Goal: Task Accomplishment & Management: Manage account settings

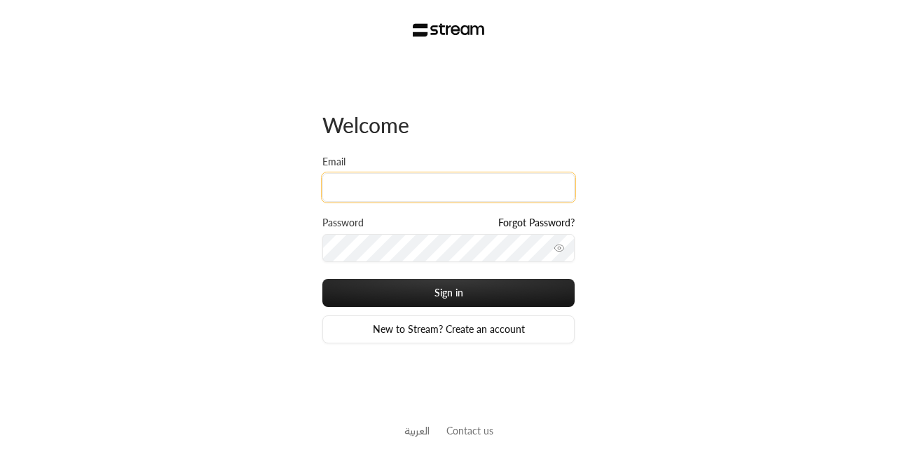
click at [395, 188] on input "Email" at bounding box center [448, 187] width 252 height 29
paste input "[EMAIL_ADDRESS][DOMAIN_NAME]"
type input "[EMAIL_ADDRESS][DOMAIN_NAME]"
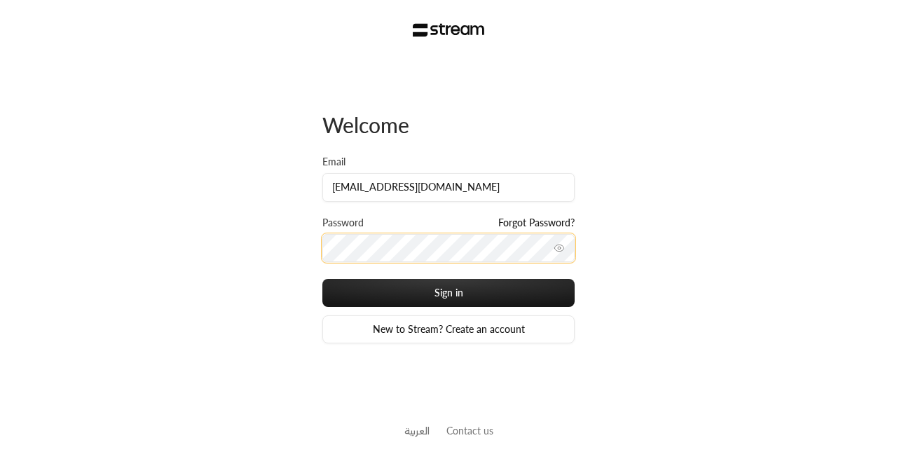
scroll to position [0, 0]
click at [322, 279] on button "Sign in" at bounding box center [448, 293] width 252 height 28
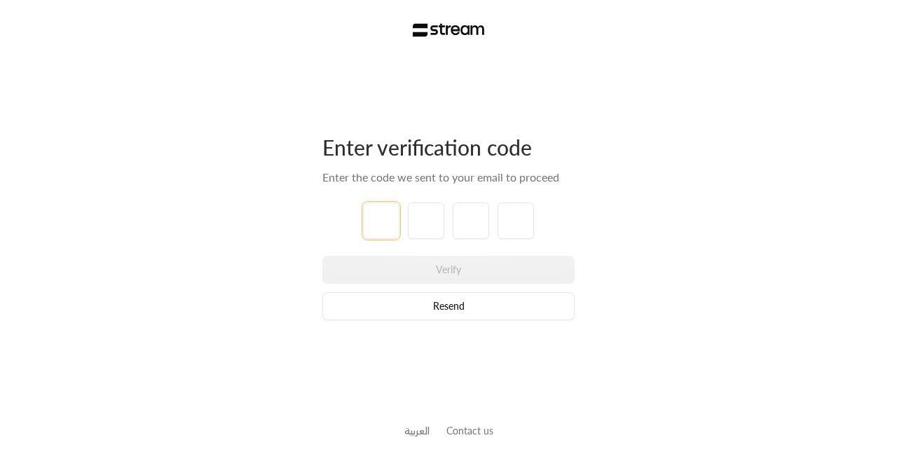
paste input "2"
type input "2"
type input "7"
type input "9"
type input "5"
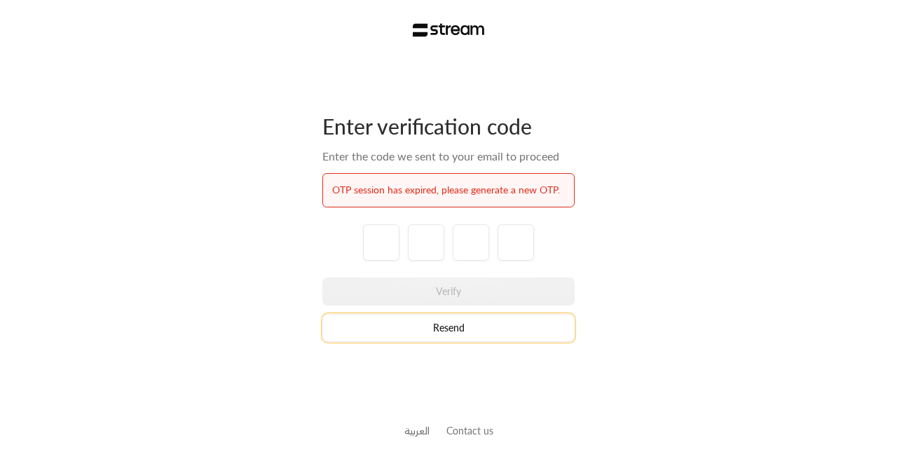
click at [423, 322] on button "Resend" at bounding box center [448, 328] width 252 height 28
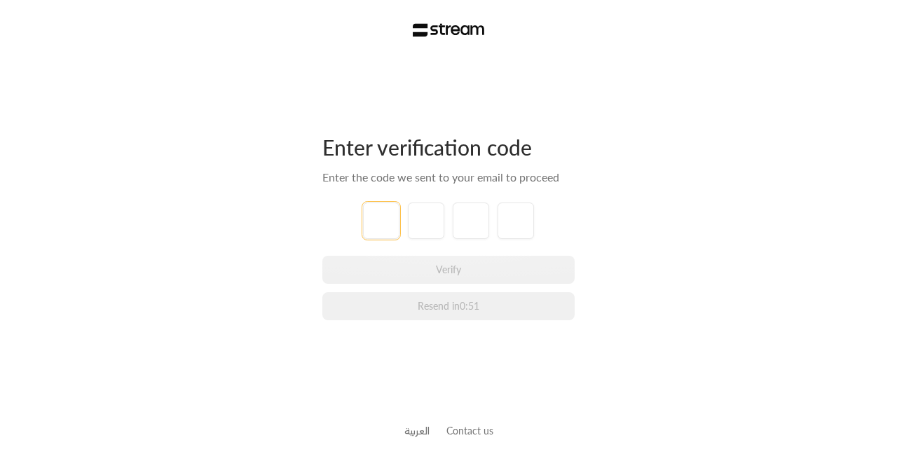
paste input "2"
type input "2"
type input "7"
type input "2"
type input "1"
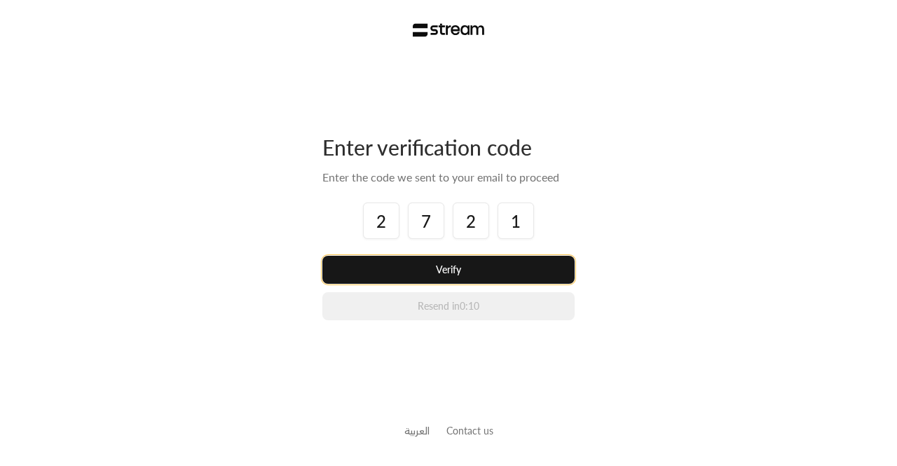
click at [408, 277] on button "Verify" at bounding box center [448, 270] width 252 height 28
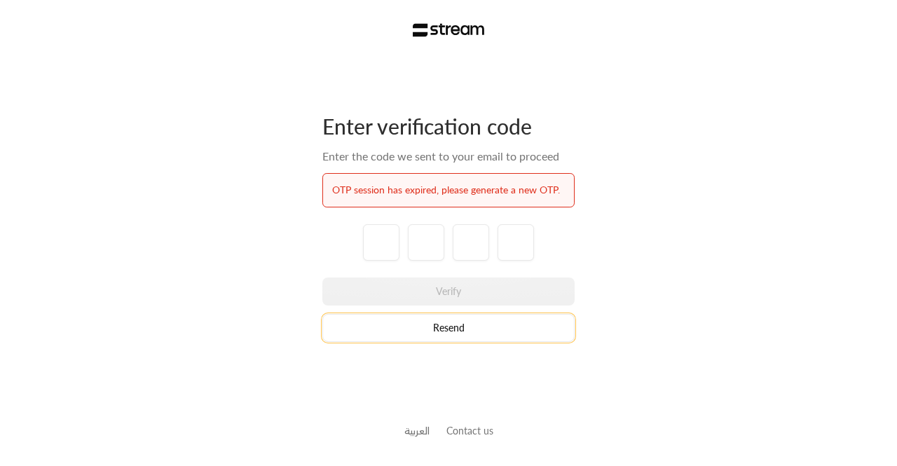
click at [441, 333] on button "Resend" at bounding box center [448, 328] width 252 height 28
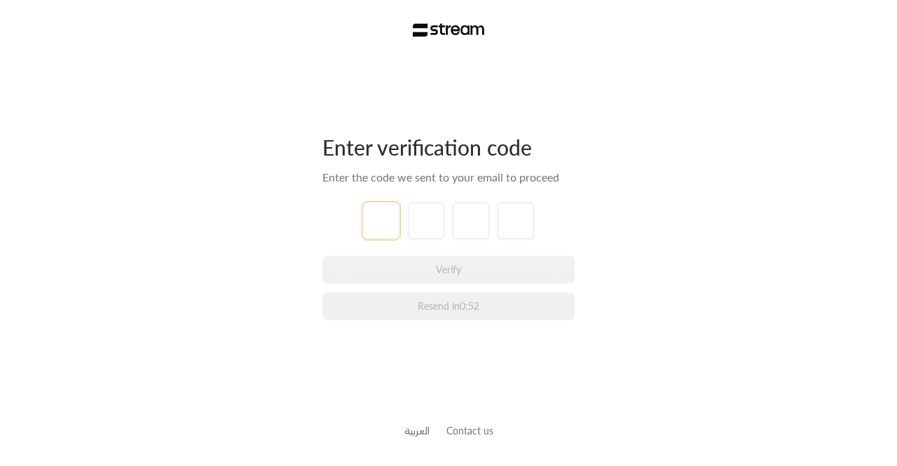
paste input "8"
type input "8"
type input "4"
type input "7"
type input "1"
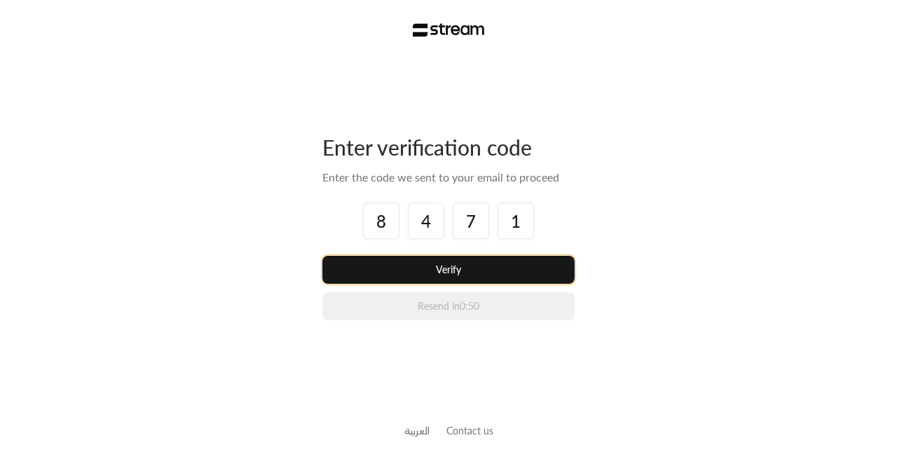
click at [386, 273] on button "Verify" at bounding box center [448, 270] width 252 height 28
